Goal: Navigation & Orientation: Find specific page/section

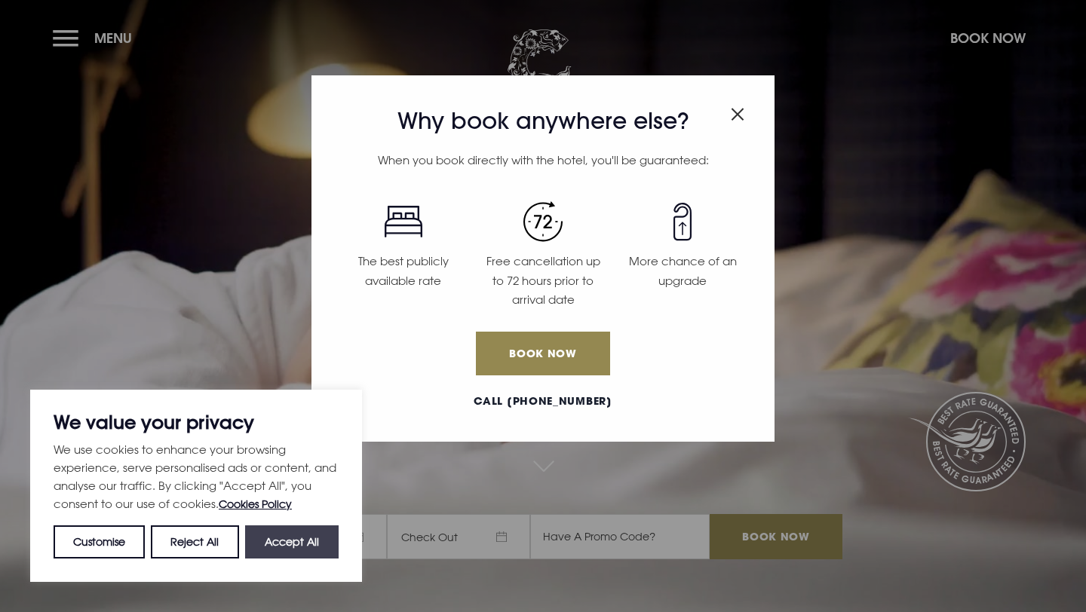
click at [290, 533] on button "Accept All" at bounding box center [292, 542] width 94 height 33
checkbox input "true"
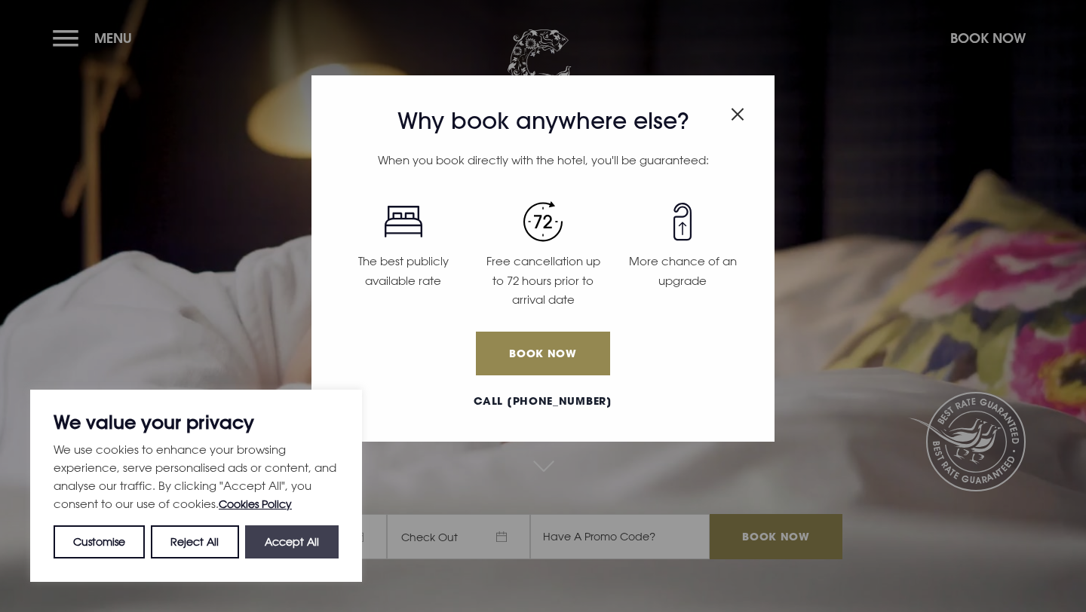
checkbox input "true"
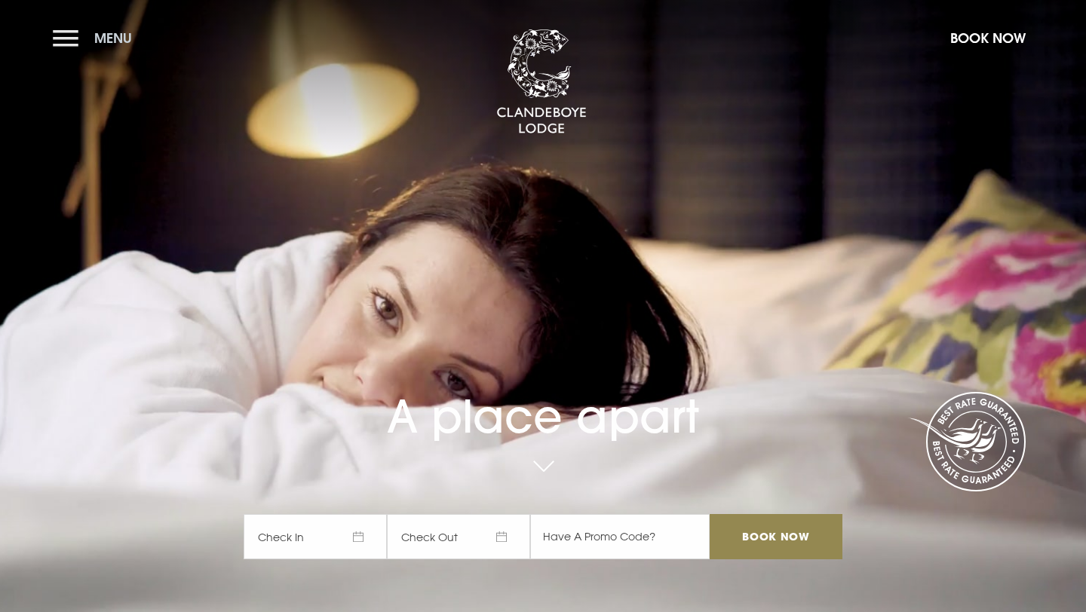
click at [68, 42] on button "Menu" at bounding box center [96, 38] width 87 height 32
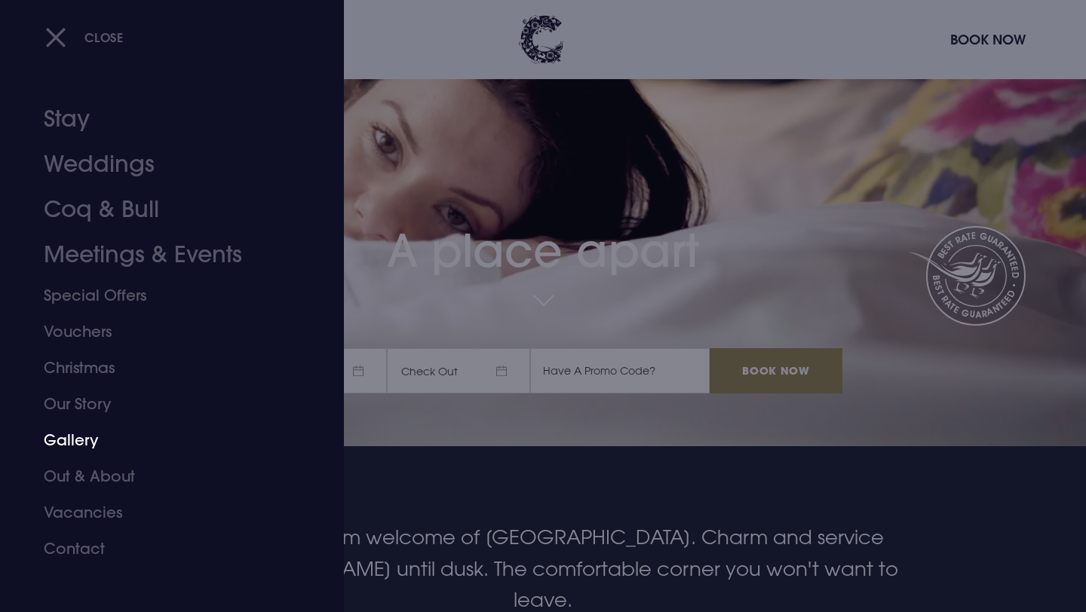
scroll to position [167, 0]
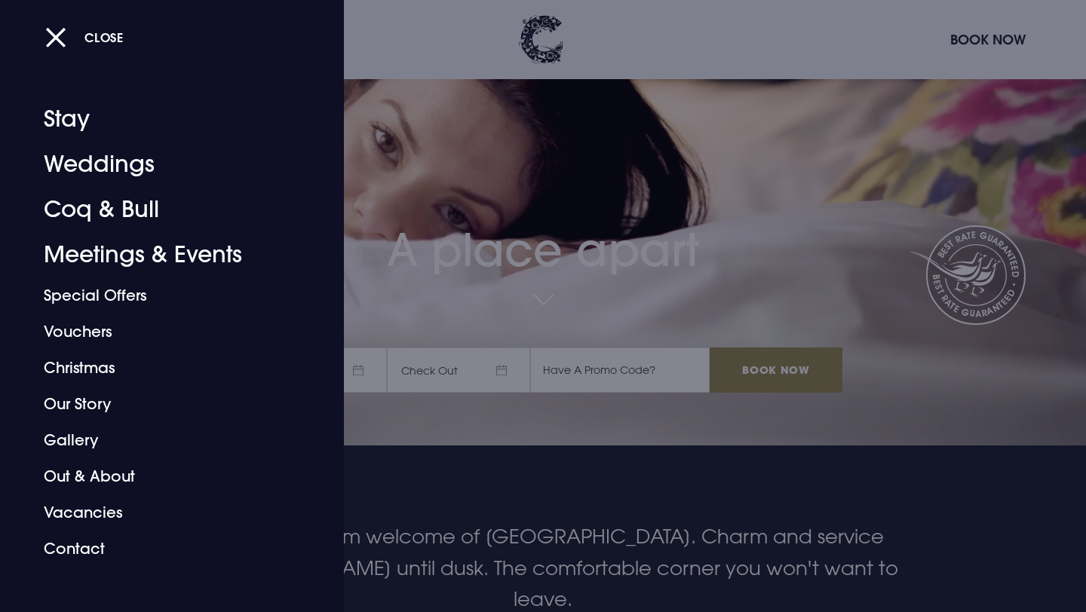
click at [439, 507] on div at bounding box center [543, 306] width 1086 height 612
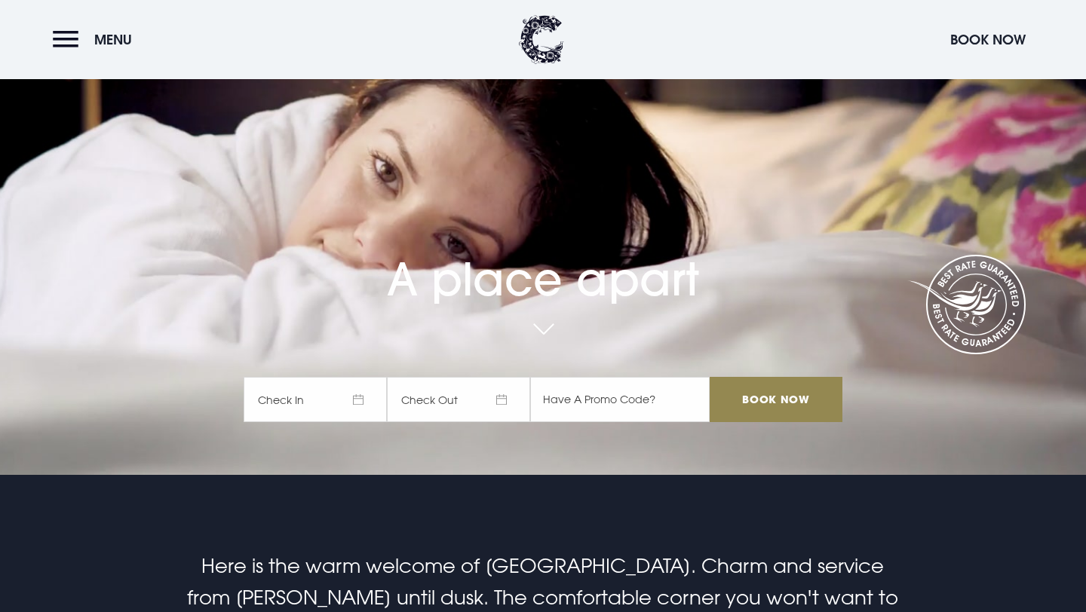
scroll to position [0, 0]
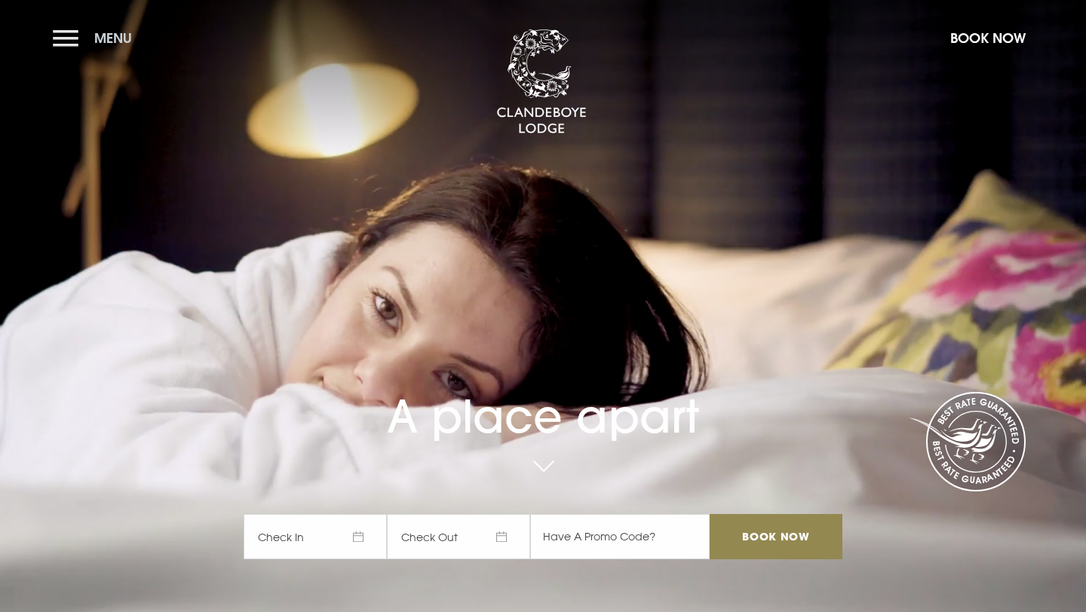
click at [100, 40] on span "Menu" at bounding box center [113, 37] width 38 height 17
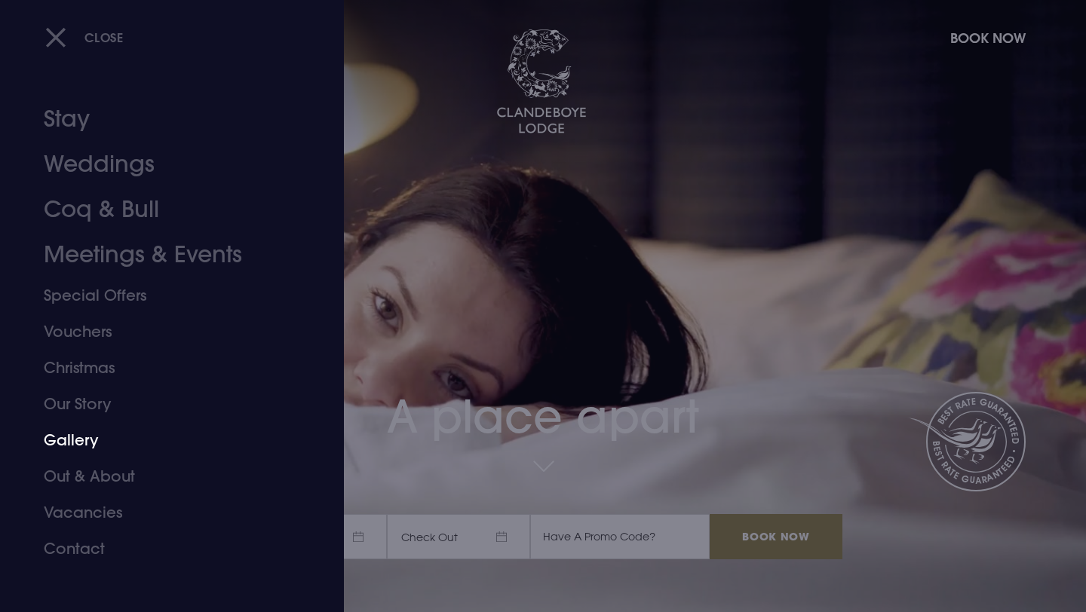
click at [74, 442] on link "Gallery" at bounding box center [163, 440] width 238 height 36
